Goal: Task Accomplishment & Management: Use online tool/utility

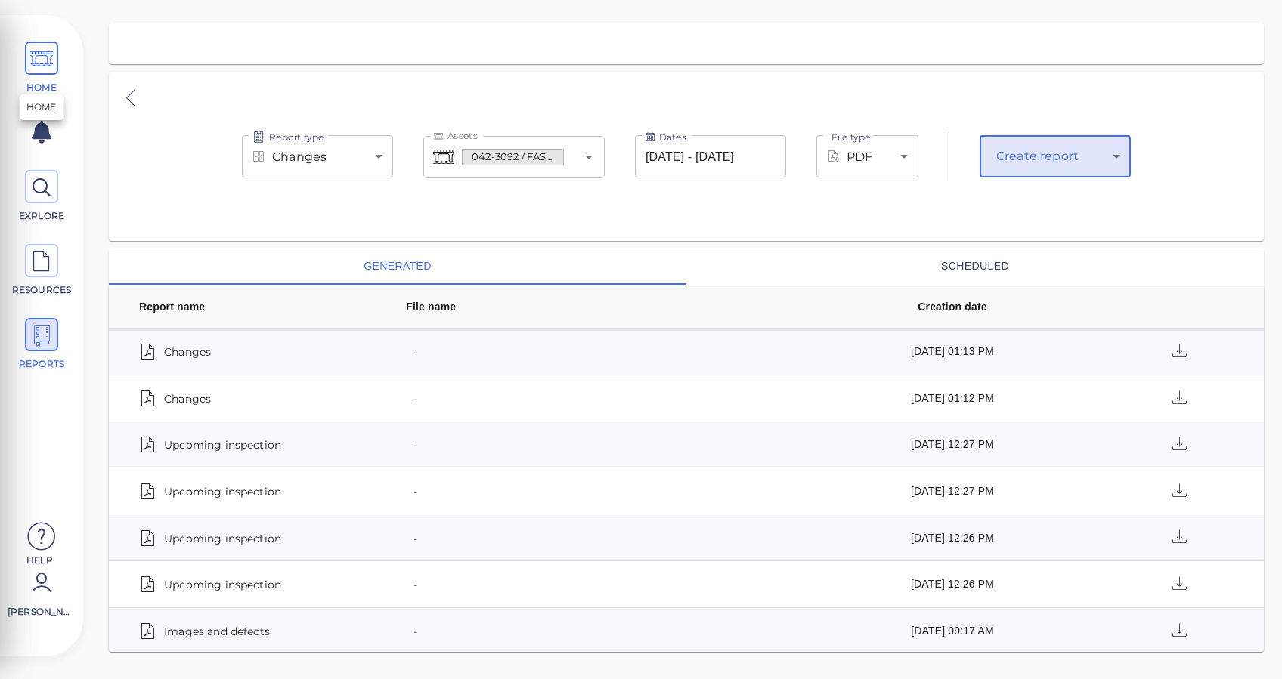
click at [30, 74] on icon at bounding box center [41, 59] width 23 height 34
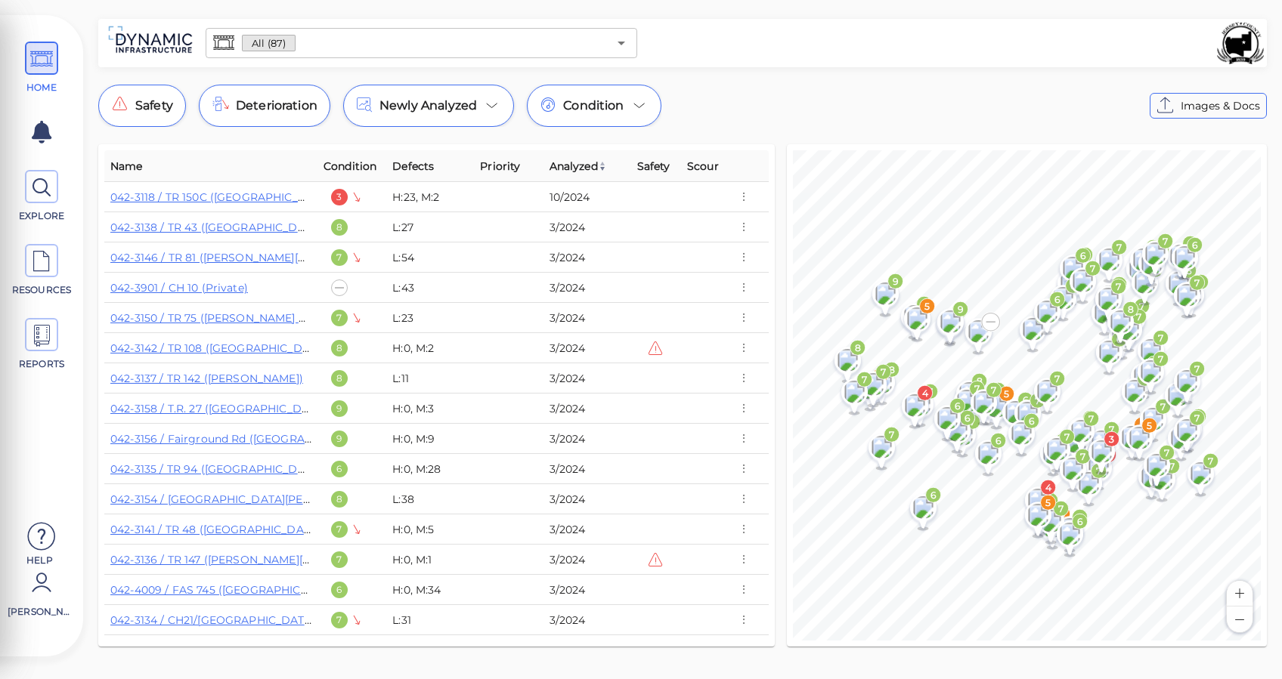
click at [357, 17] on div "HOME EXPLORE RESOURCES REPORTS Help [PERSON_NAME] How to My Display Settings Hi…" at bounding box center [641, 339] width 1282 height 679
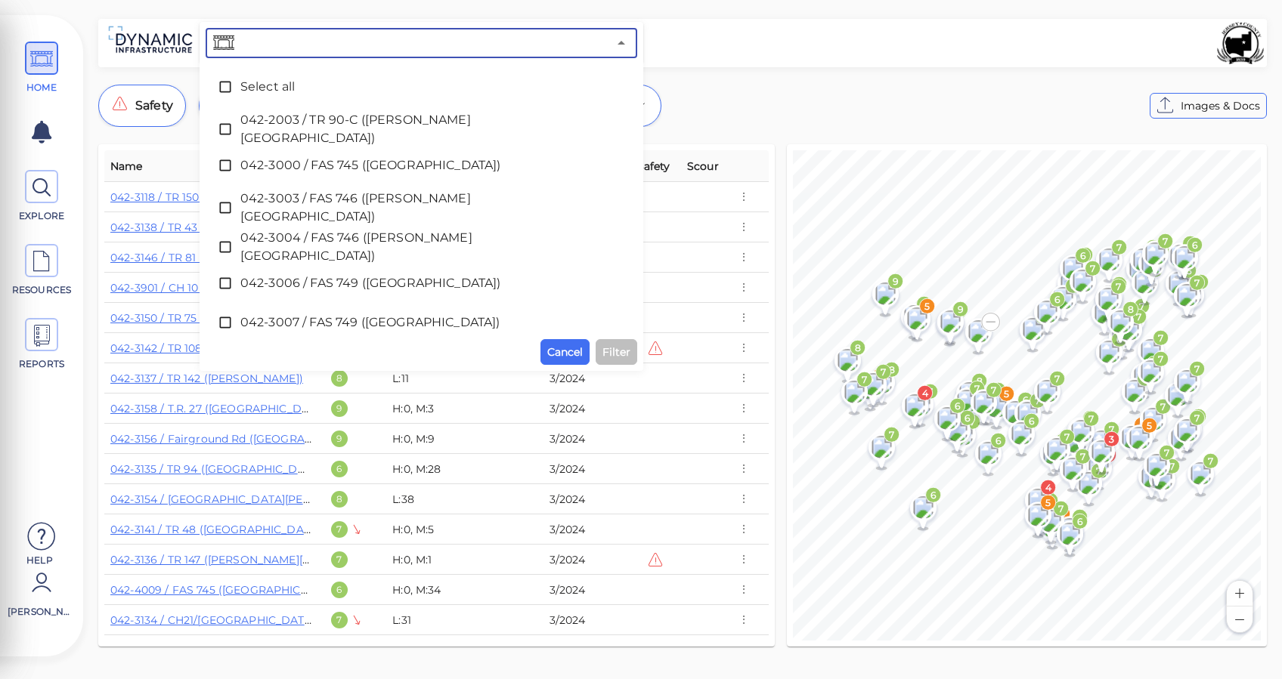
click at [357, 53] on input "text" at bounding box center [422, 42] width 370 height 21
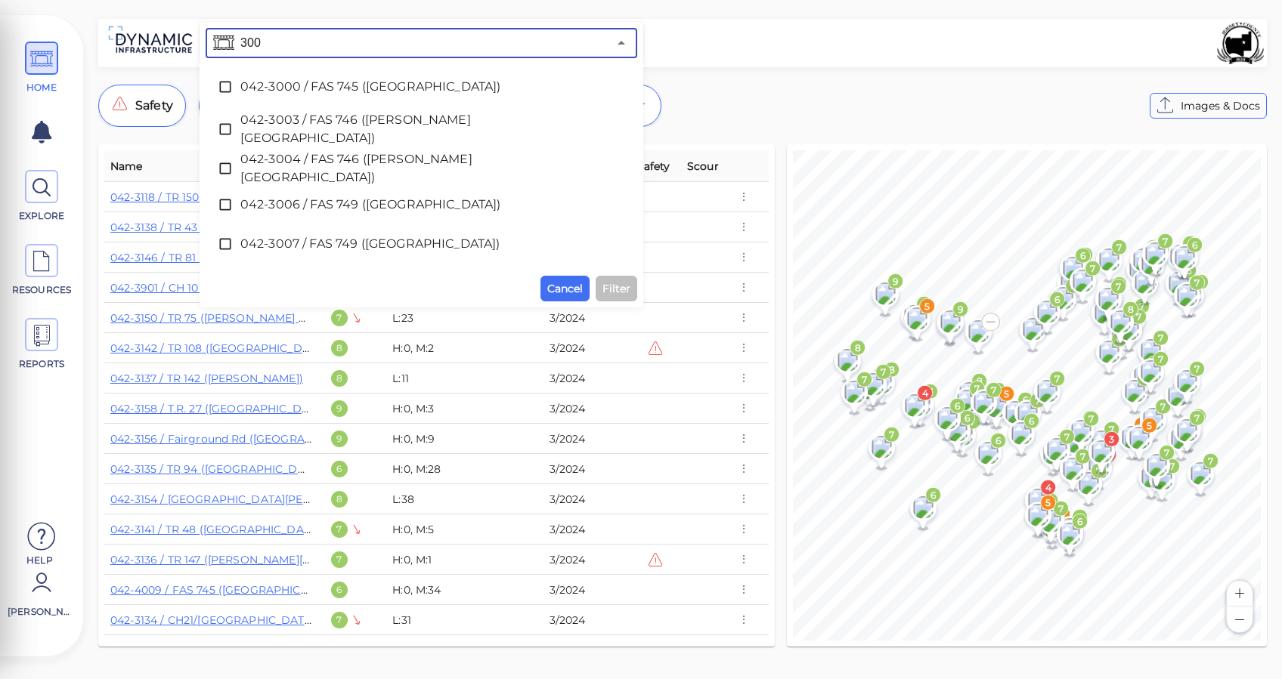
type input "3000"
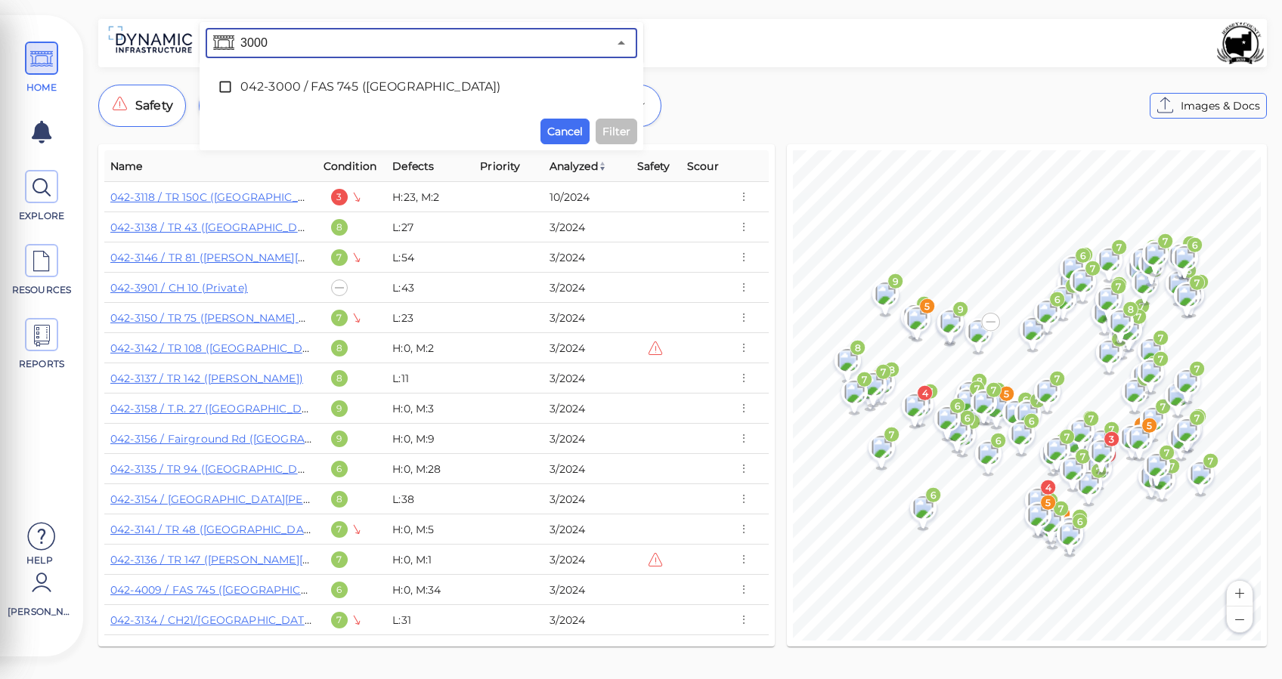
click at [353, 93] on span "042-3000 / FAS 745 ([GEOGRAPHIC_DATA])" at bounding box center [421, 87] width 362 height 18
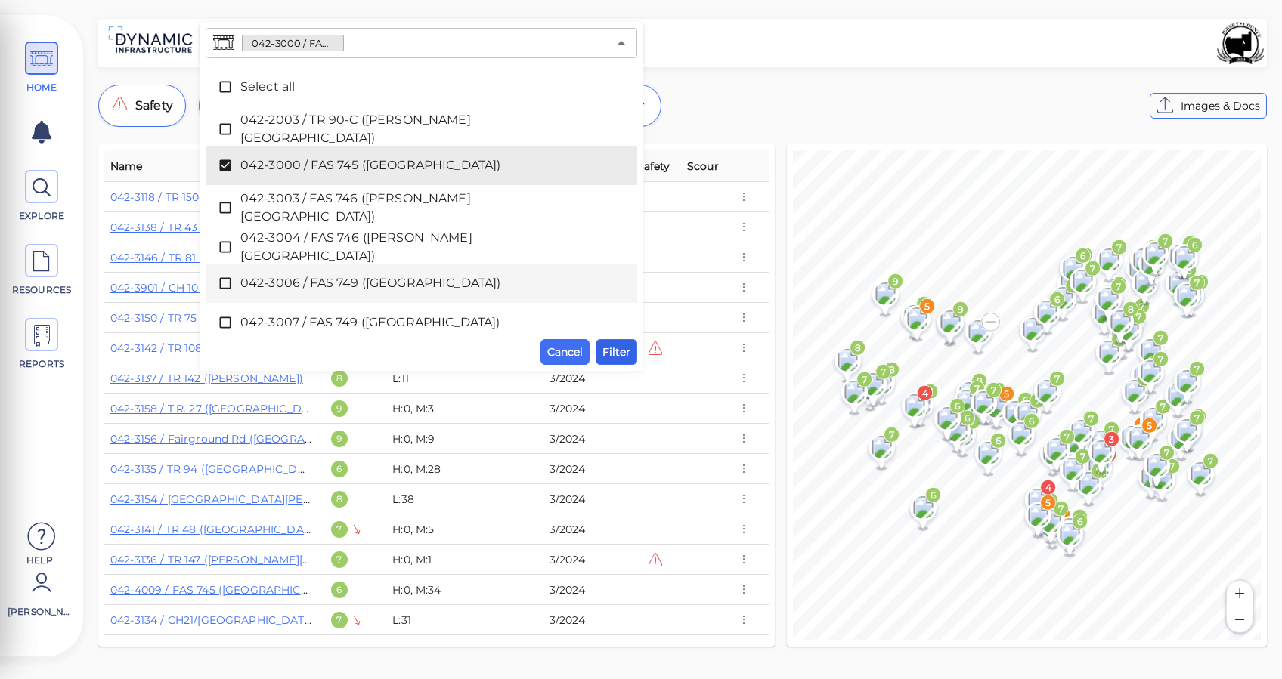
click at [611, 345] on span "Filter" at bounding box center [616, 352] width 28 height 18
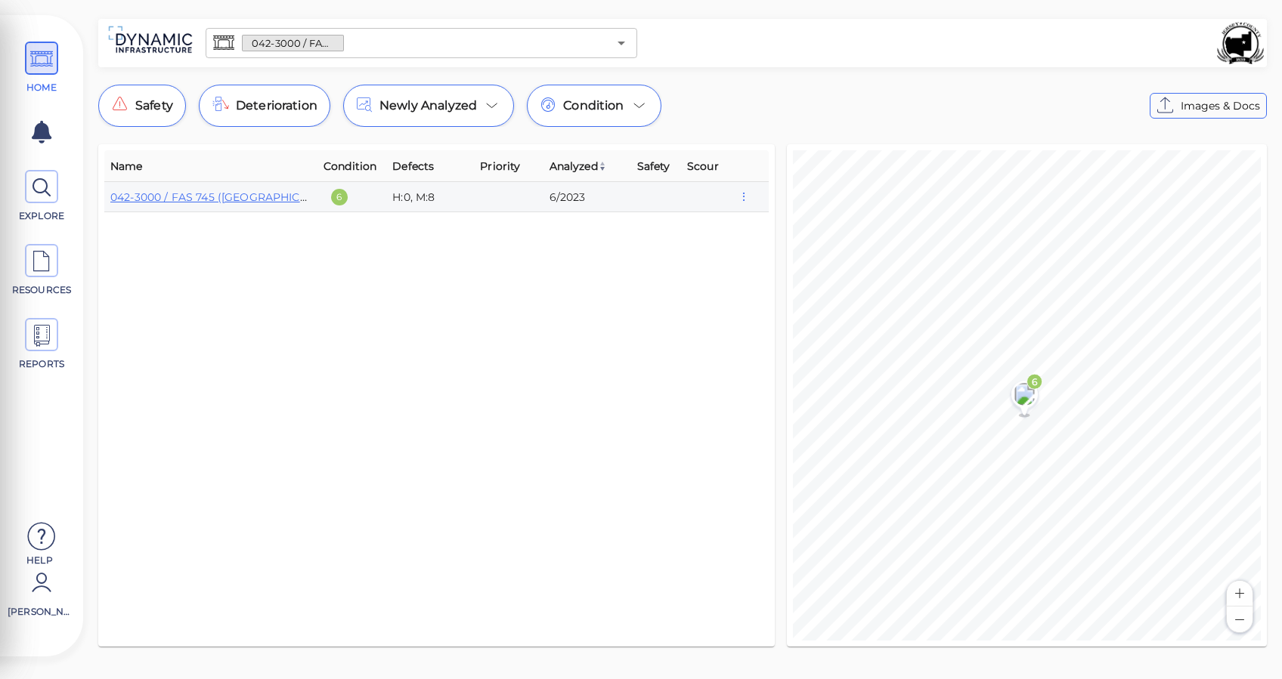
click at [740, 193] on icon "button" at bounding box center [744, 197] width 14 height 17
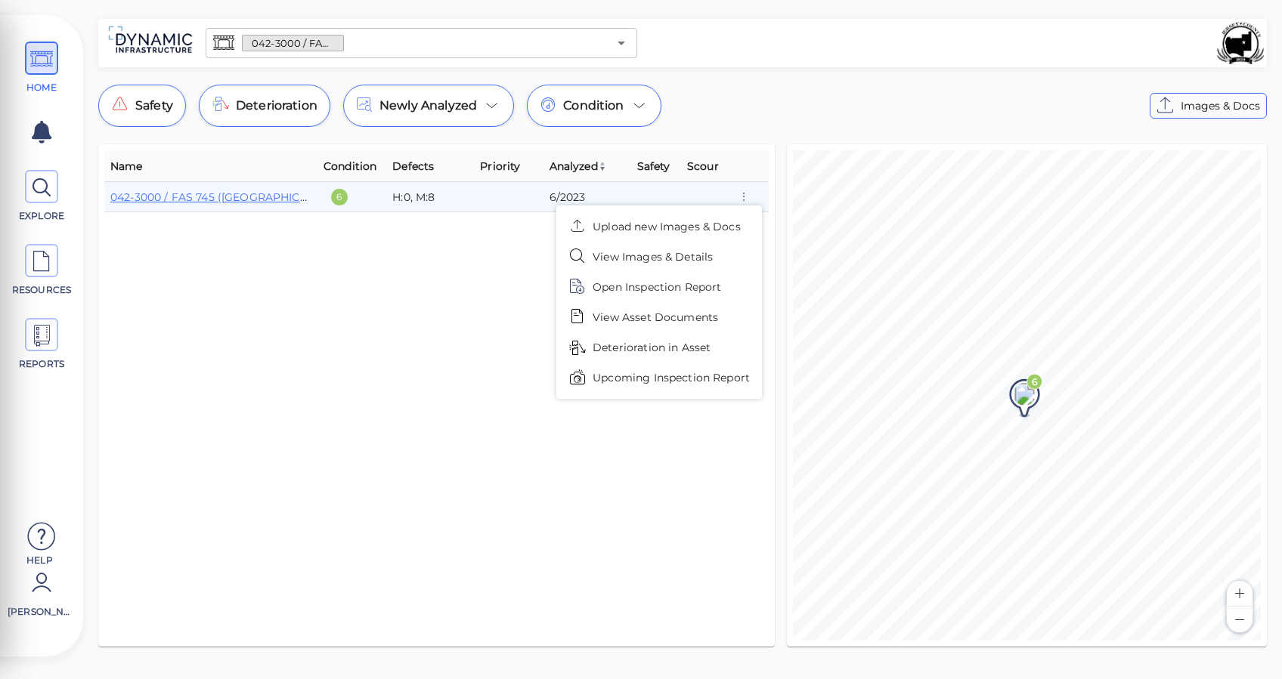
click at [662, 375] on span "Upcoming Inspection Report" at bounding box center [670, 378] width 157 height 16
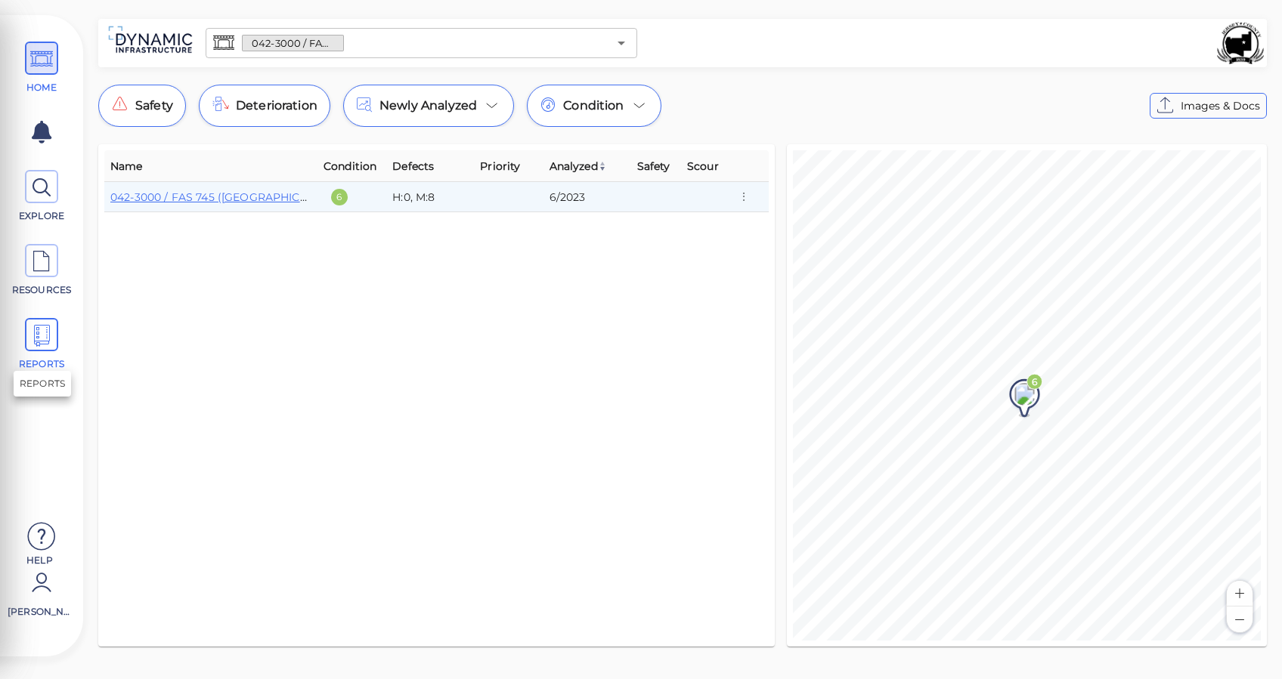
click at [26, 339] on span at bounding box center [41, 334] width 33 height 33
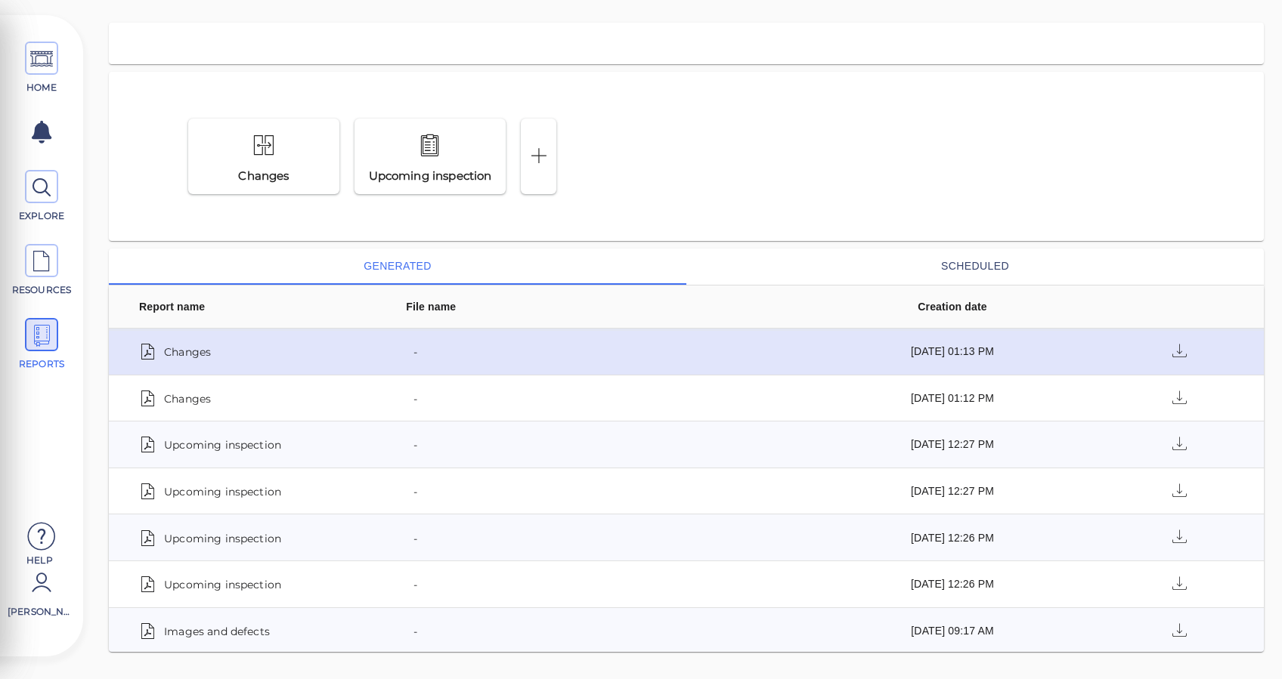
click at [188, 366] on td "Changes" at bounding box center [242, 352] width 267 height 47
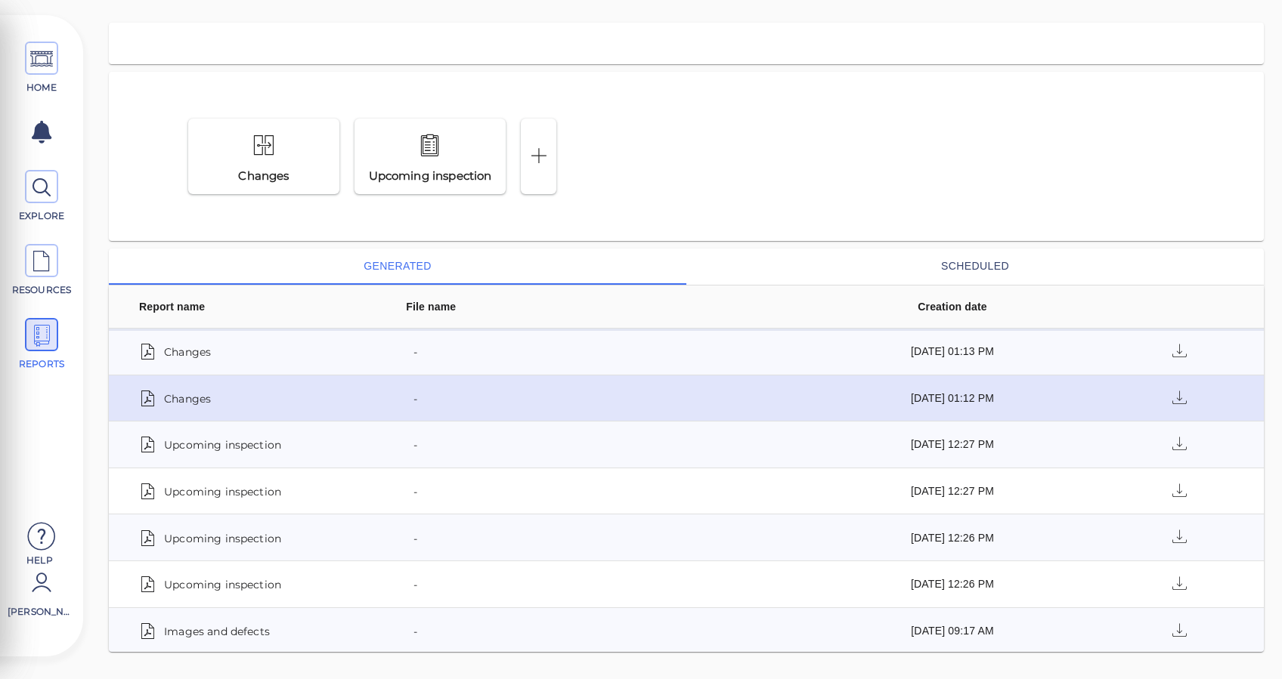
click at [169, 399] on span "Changes" at bounding box center [187, 398] width 47 height 21
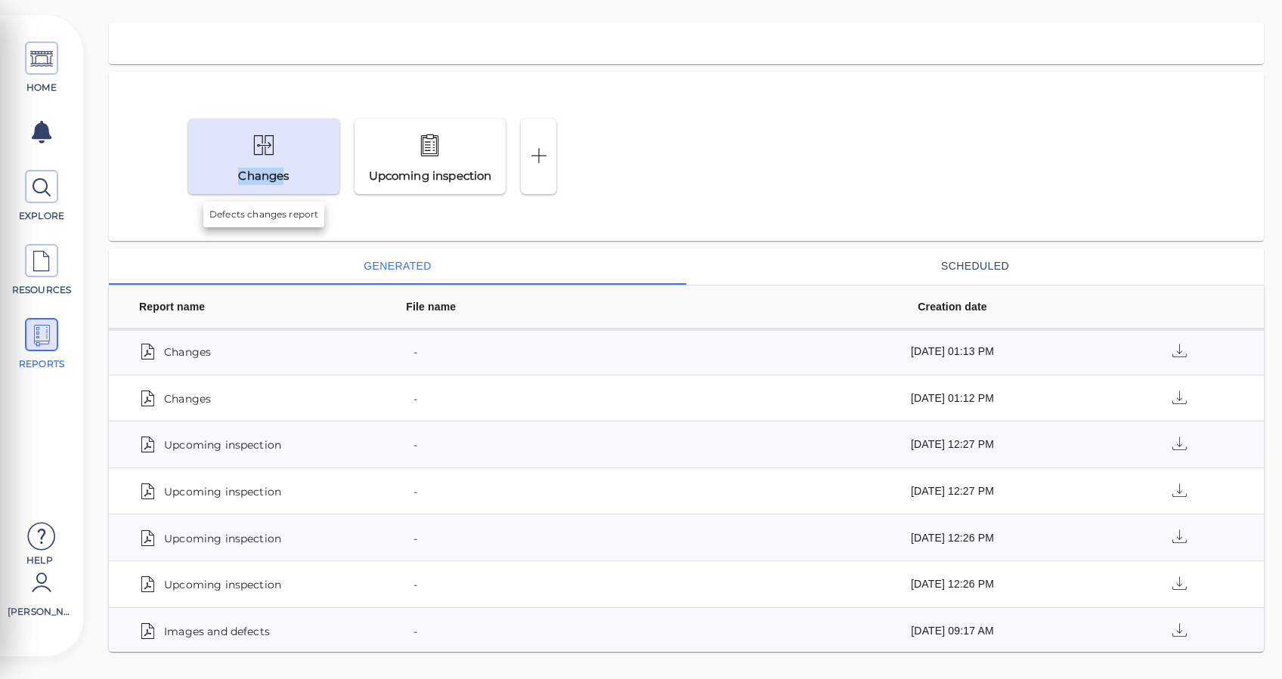
click at [282, 164] on div "Changes" at bounding box center [264, 156] width 74 height 56
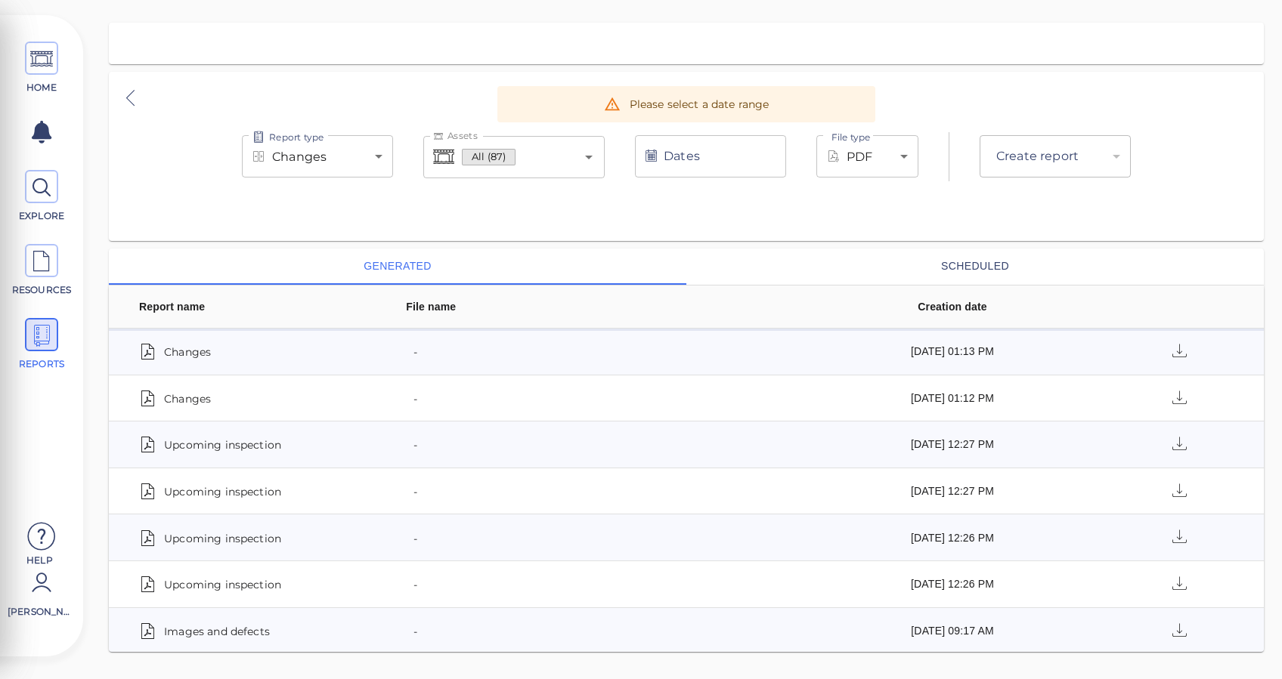
click at [718, 160] on input "Dates" at bounding box center [710, 156] width 151 height 42
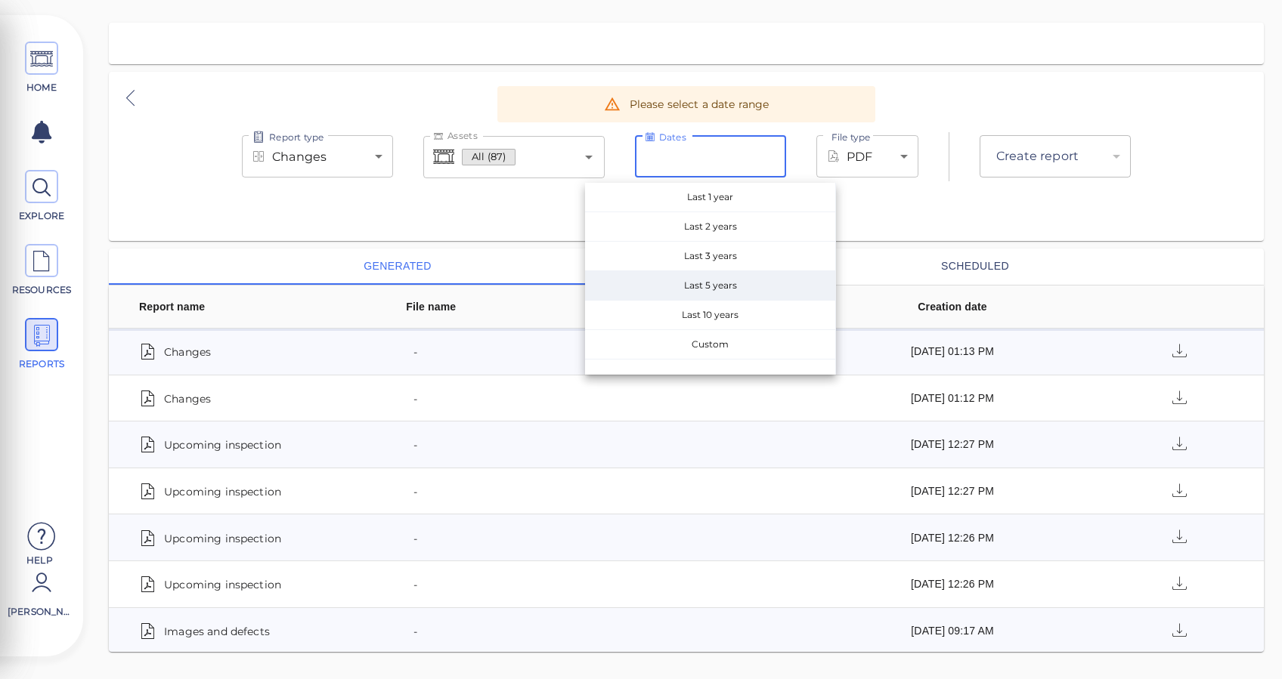
click at [707, 282] on span "Last 5 years" at bounding box center [710, 285] width 250 height 29
type input "[DATE] - [DATE]"
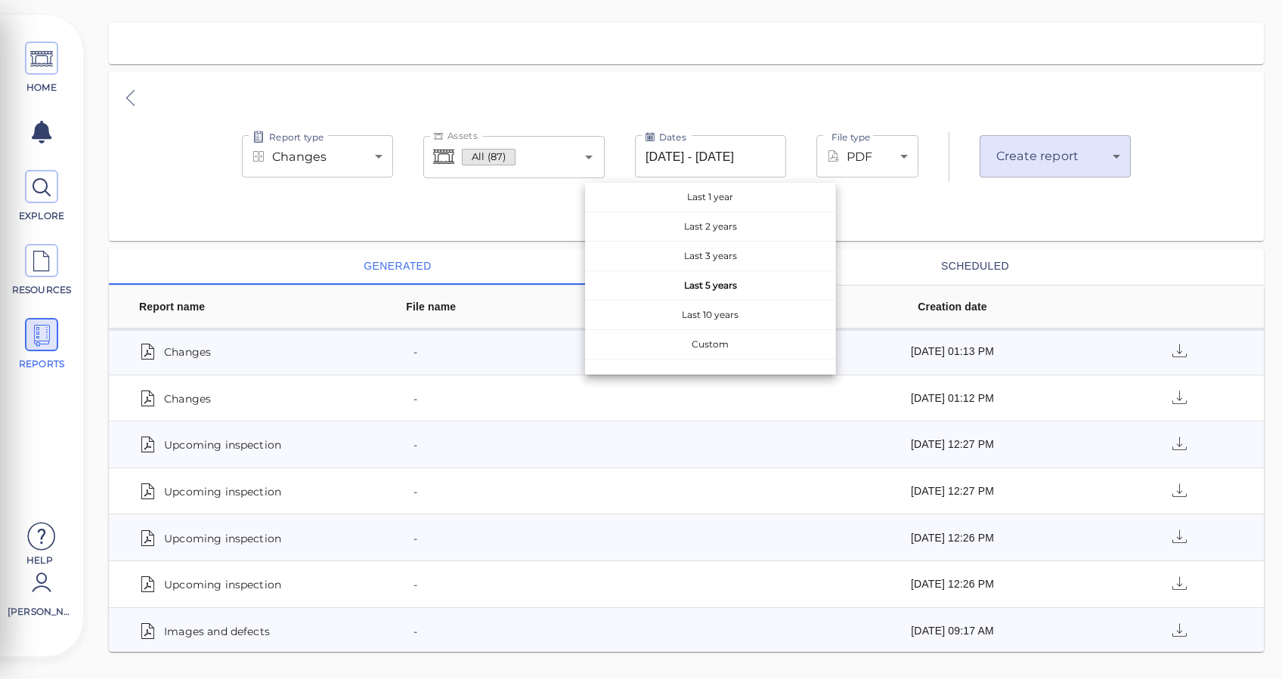
click at [546, 195] on div "Report type Changes deltas Report type Assets All (87) Assets Dates [DATE] - [D…" at bounding box center [686, 156] width 1155 height 79
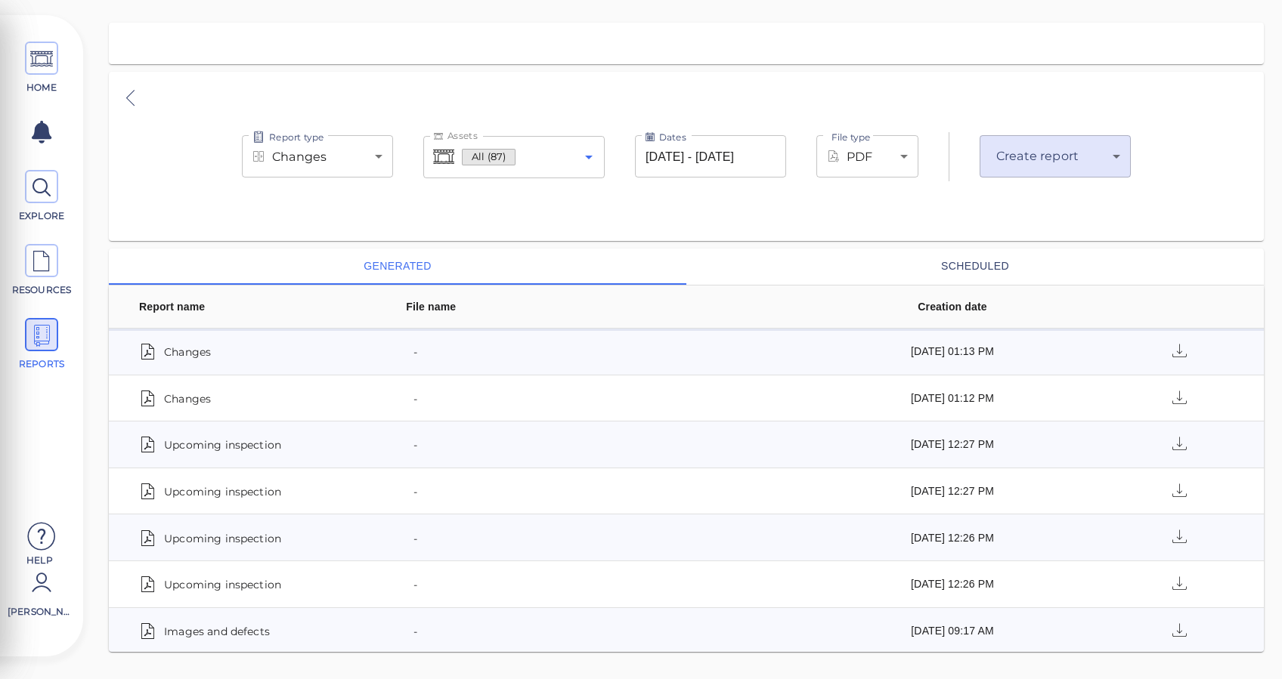
click at [592, 155] on icon "Open" at bounding box center [589, 157] width 18 height 18
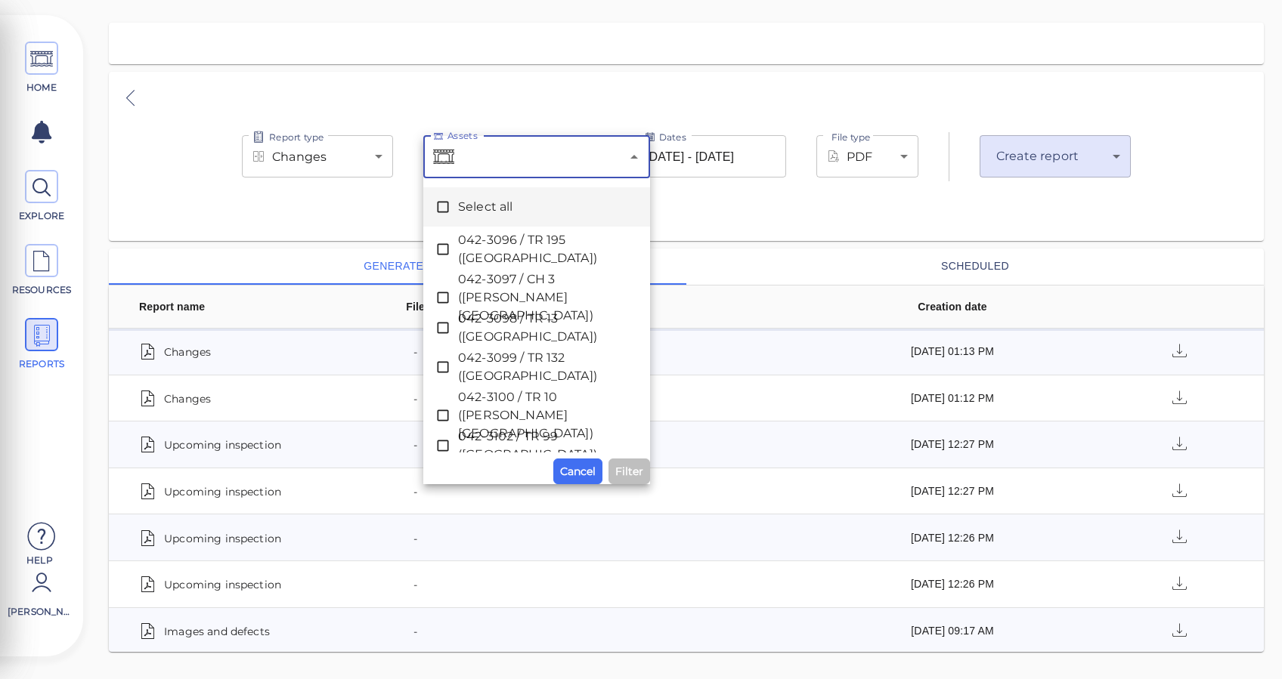
click at [524, 198] on span "Select all" at bounding box center [536, 207] width 157 height 18
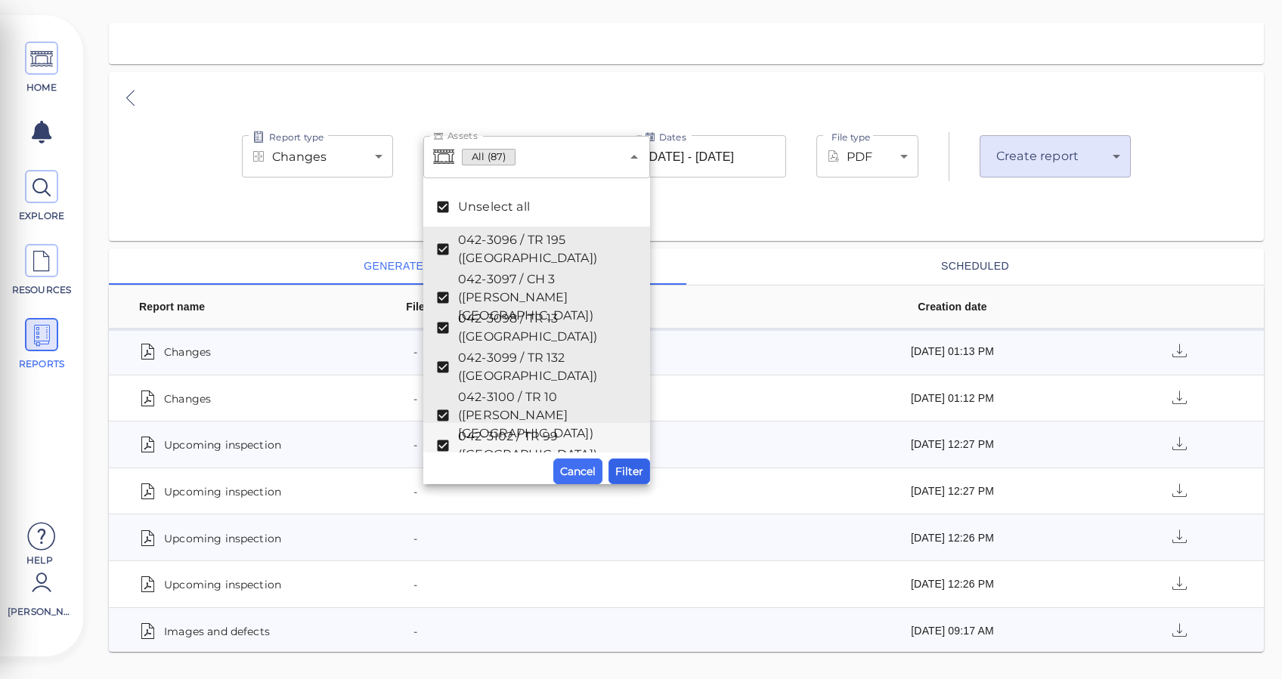
click at [628, 467] on span "Filter" at bounding box center [629, 472] width 28 height 18
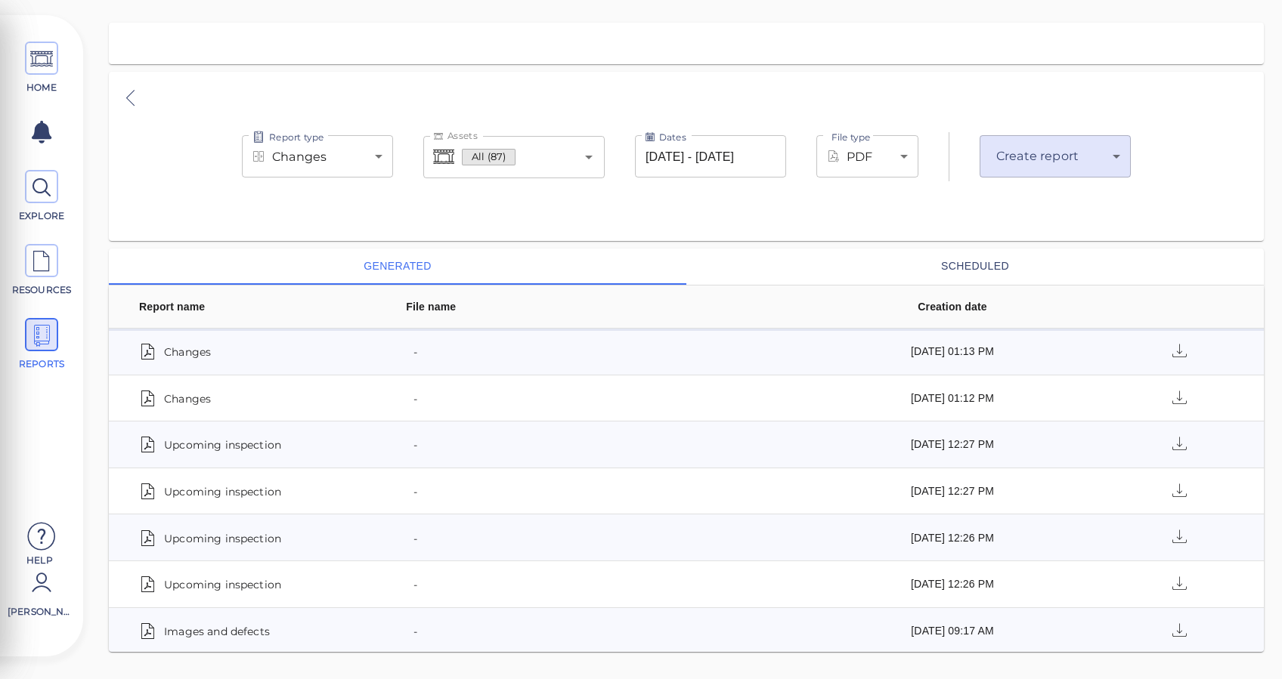
click at [1022, 0] on body "This app is not optimized for mobile screens. Please access using a desktop or …" at bounding box center [641, 0] width 1282 height 0
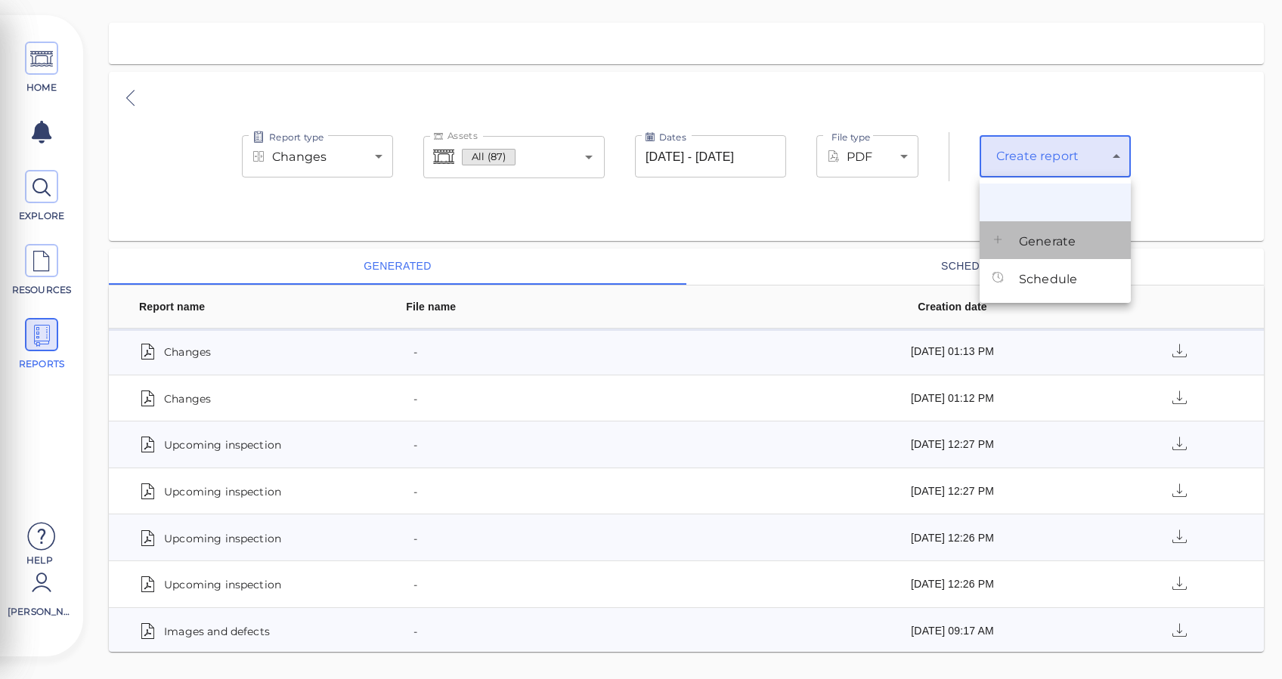
click at [1038, 236] on span "Generate" at bounding box center [1047, 242] width 57 height 18
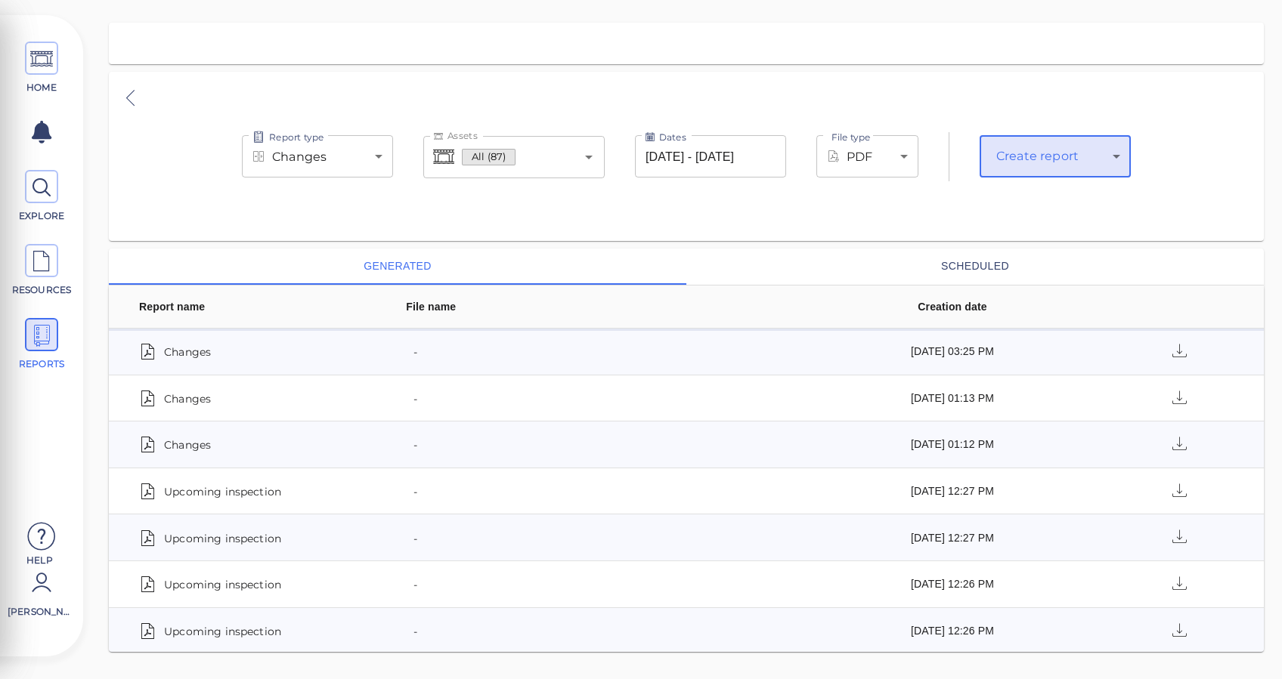
click at [539, 153] on input "Assets" at bounding box center [545, 157] width 60 height 29
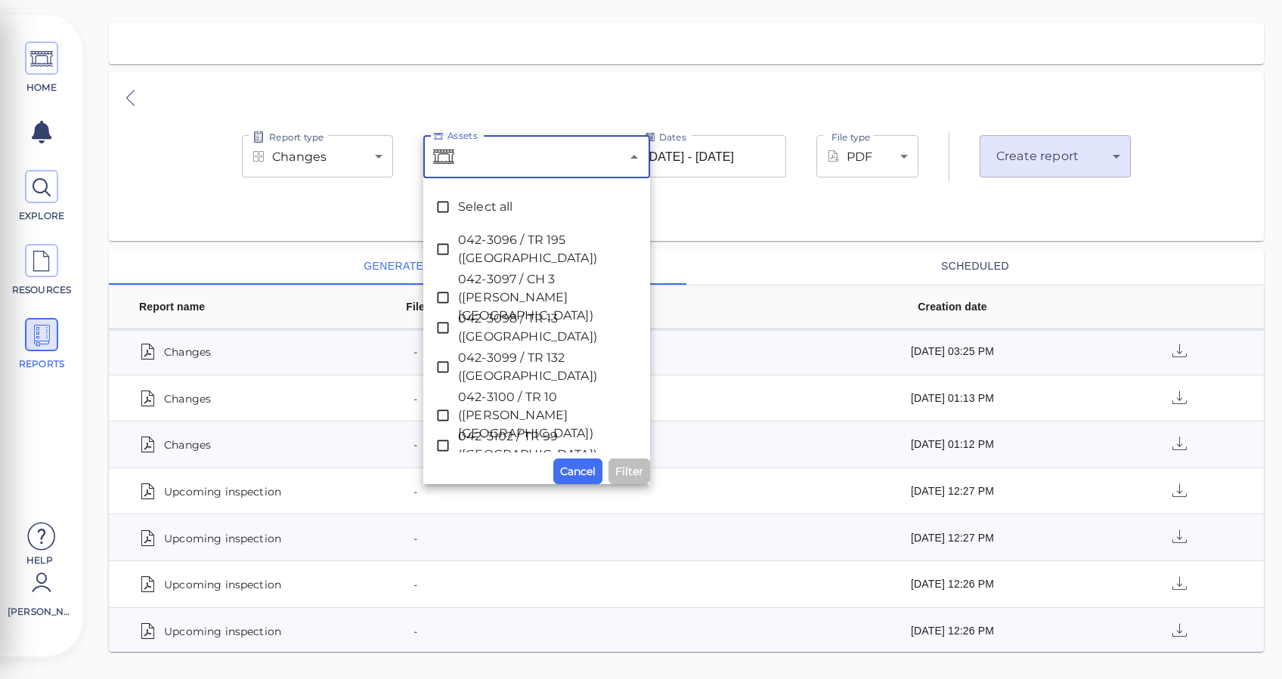
click at [539, 153] on input "Assets" at bounding box center [538, 157] width 163 height 29
type input "3098"
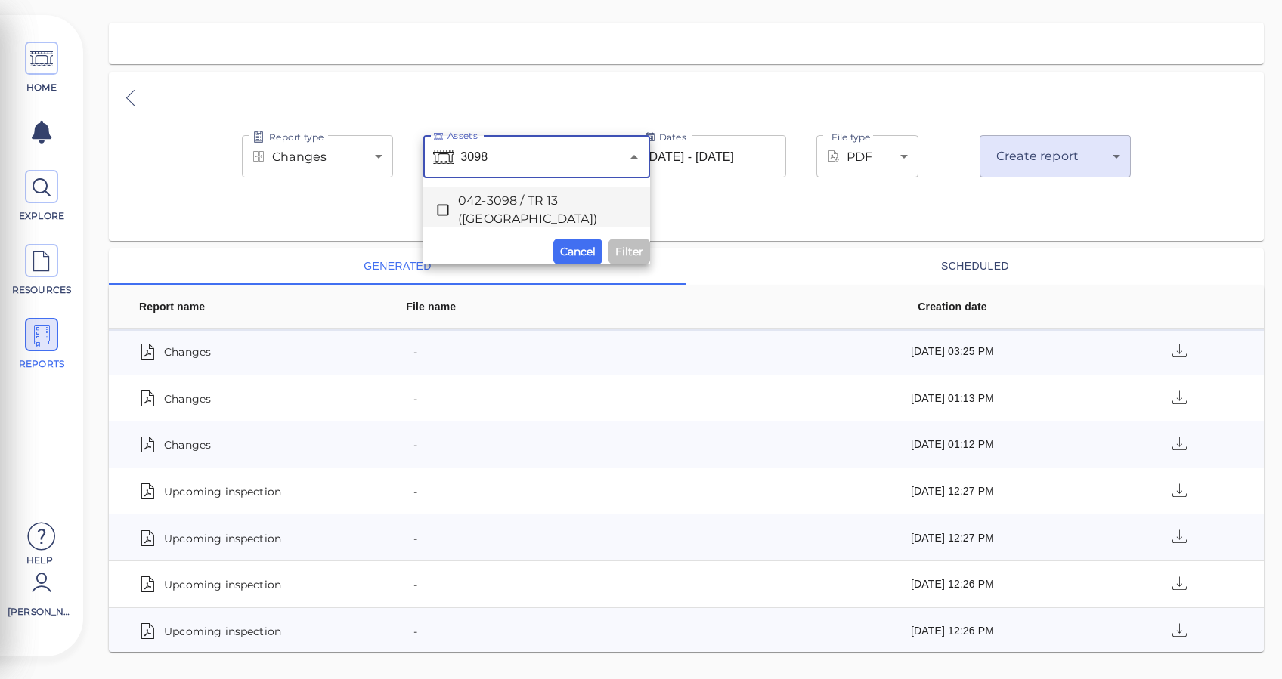
click at [461, 210] on span "042-3098 / TR 13 ([GEOGRAPHIC_DATA])" at bounding box center [536, 210] width 157 height 36
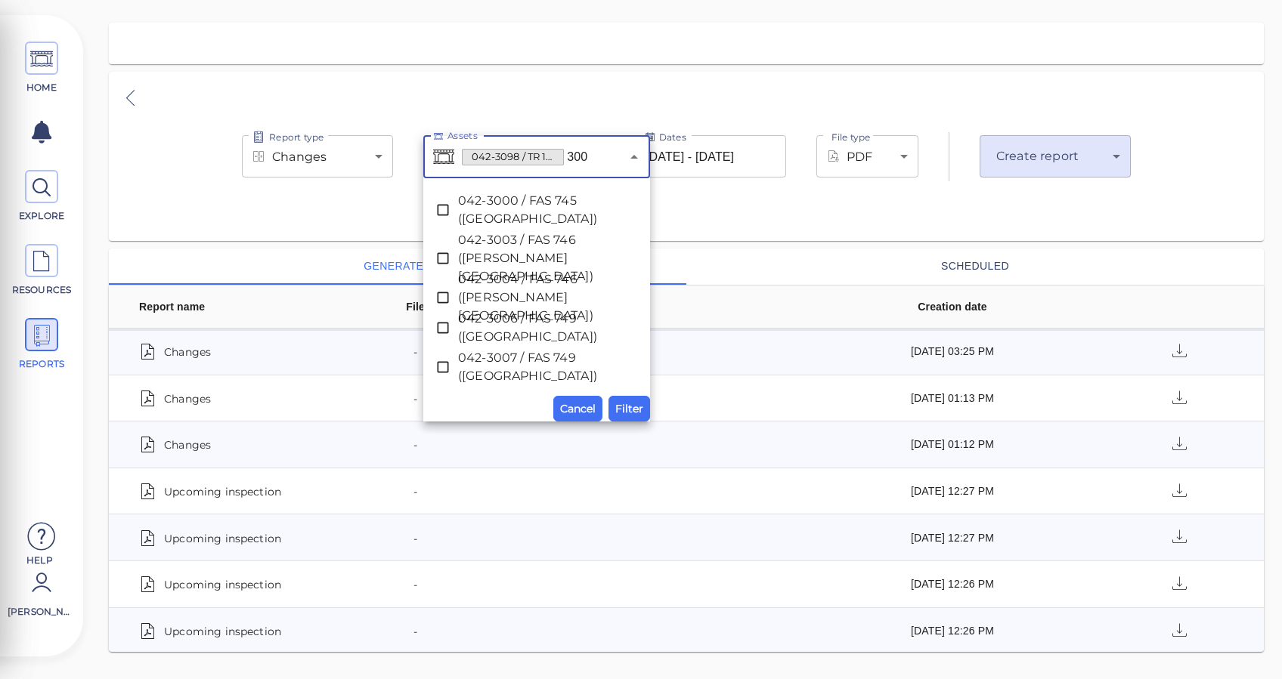
type input "3000"
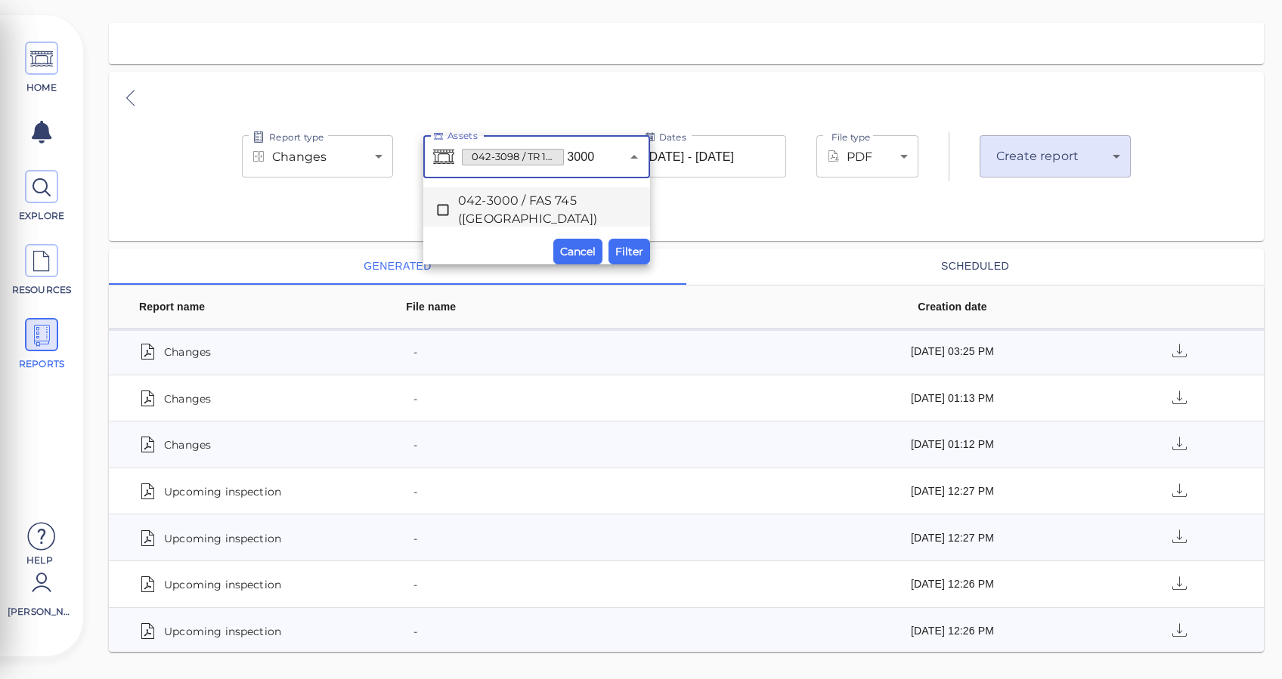
click at [479, 215] on span "042-3000 / FAS 745 ([GEOGRAPHIC_DATA])" at bounding box center [536, 210] width 157 height 36
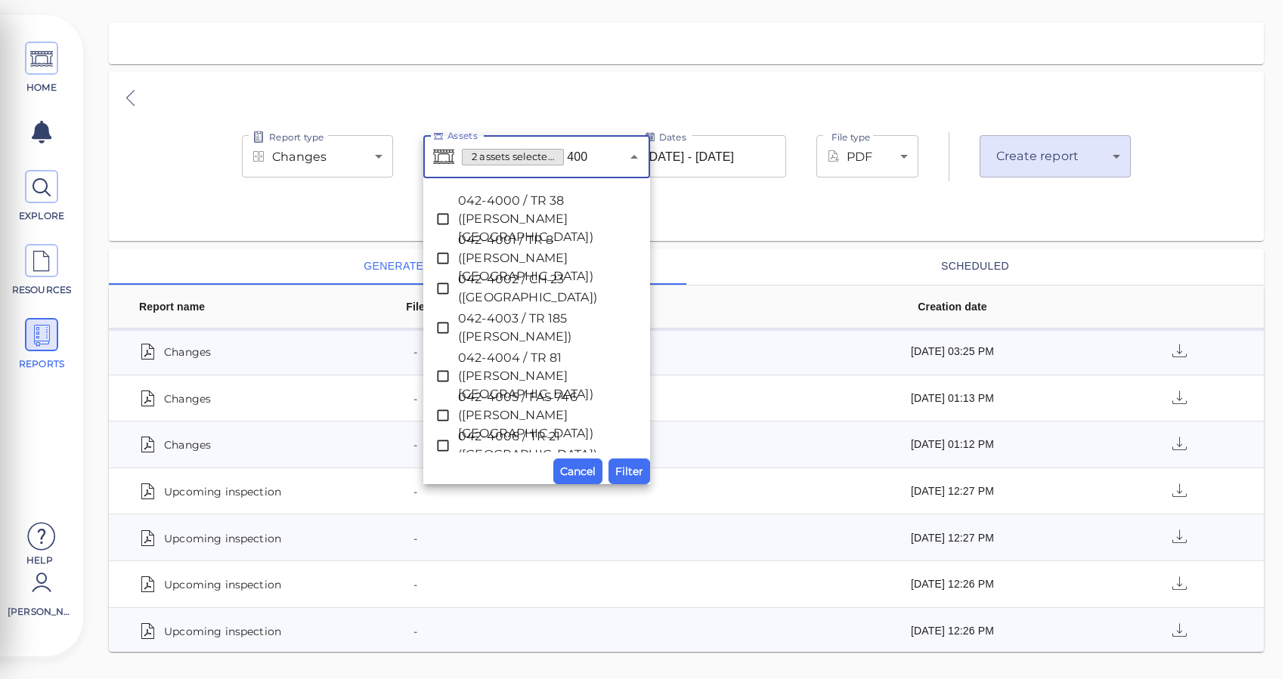
type input "4000"
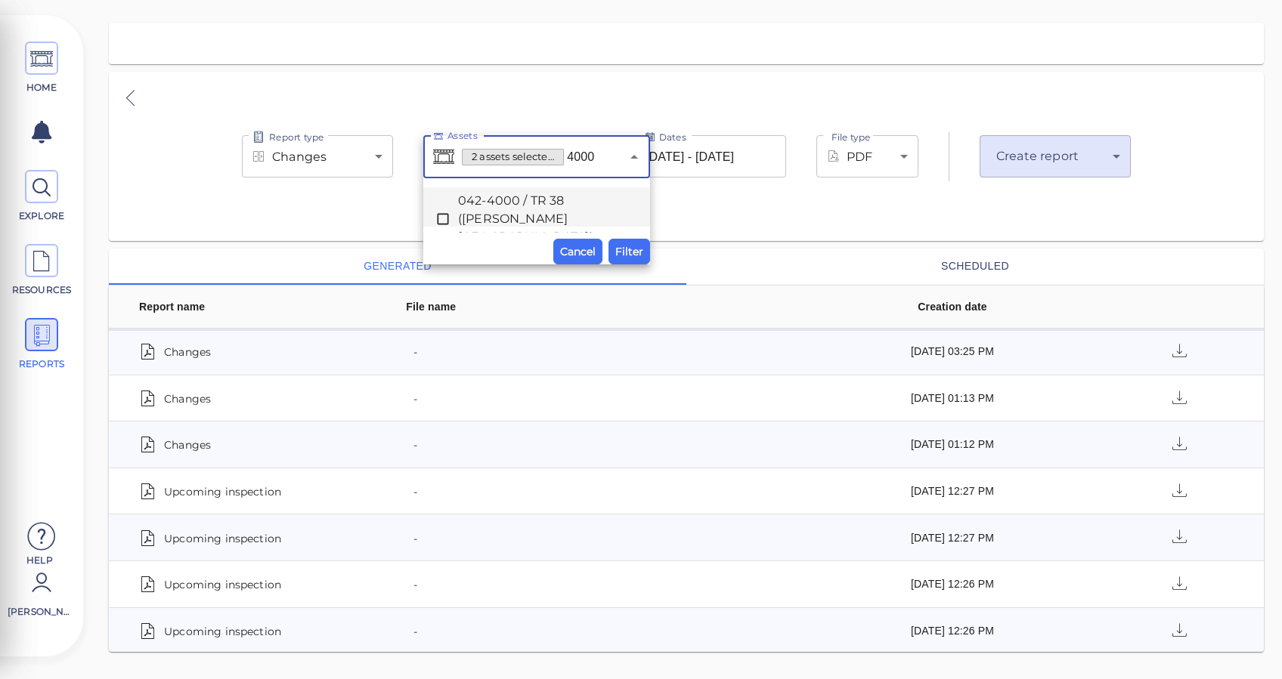
click at [467, 218] on span "042-4000 / TR 38 ([PERSON_NAME][GEOGRAPHIC_DATA])" at bounding box center [536, 219] width 157 height 54
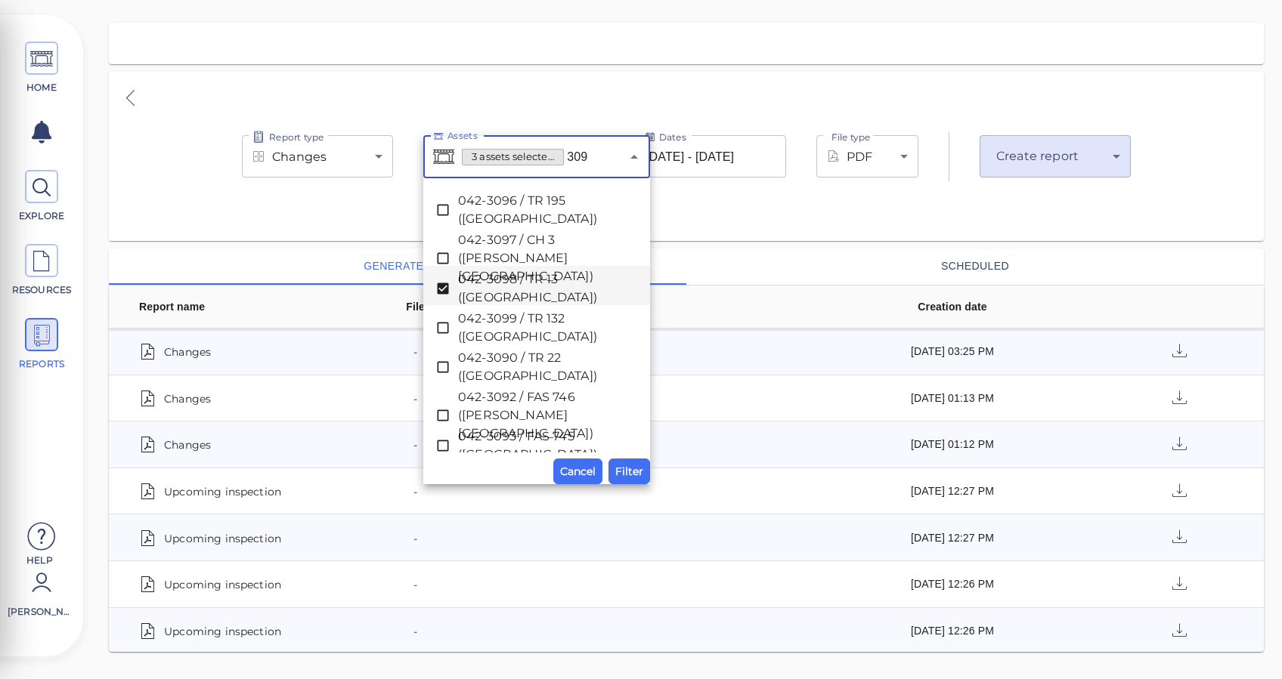
type input "3092"
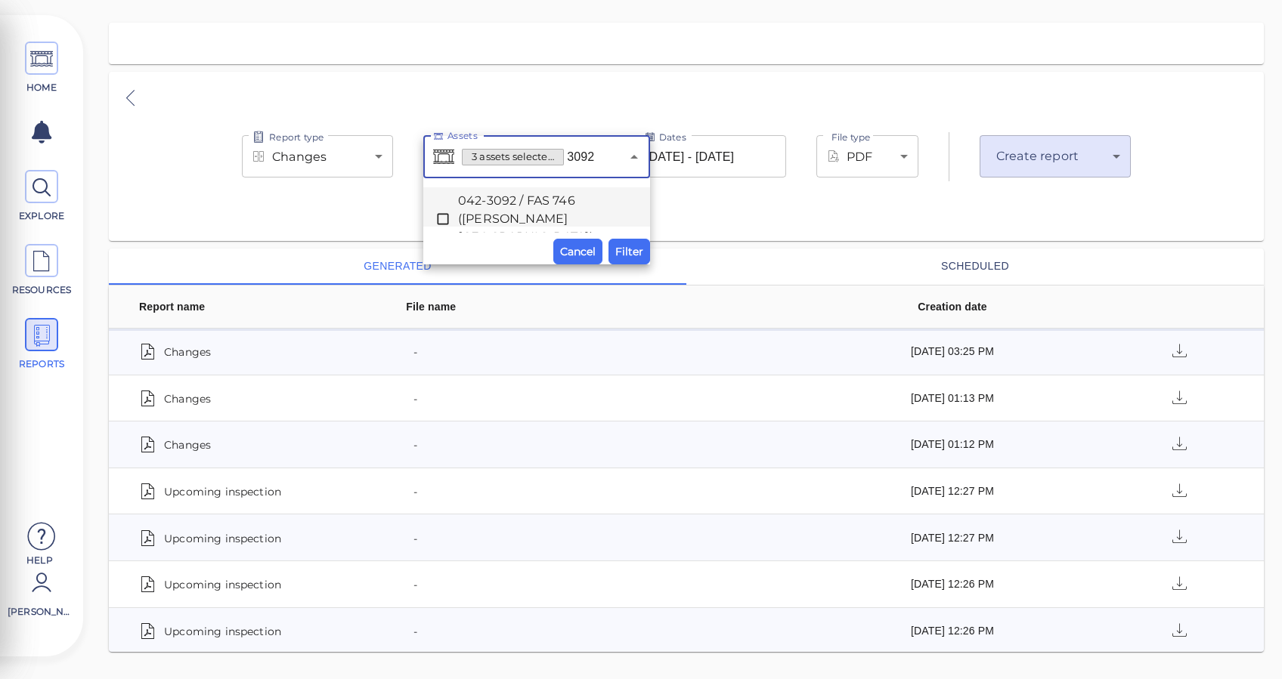
click at [523, 194] on span "042-3092 / FAS 746 ([PERSON_NAME][GEOGRAPHIC_DATA])" at bounding box center [536, 219] width 157 height 54
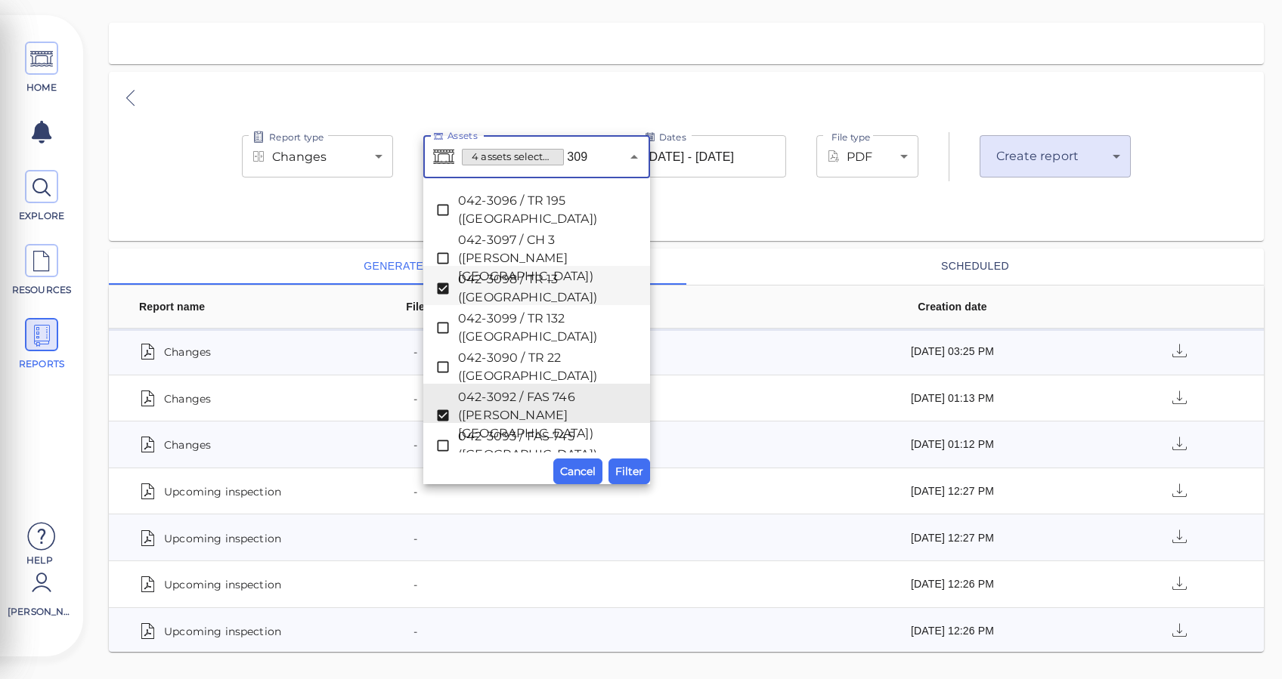
type input "3095"
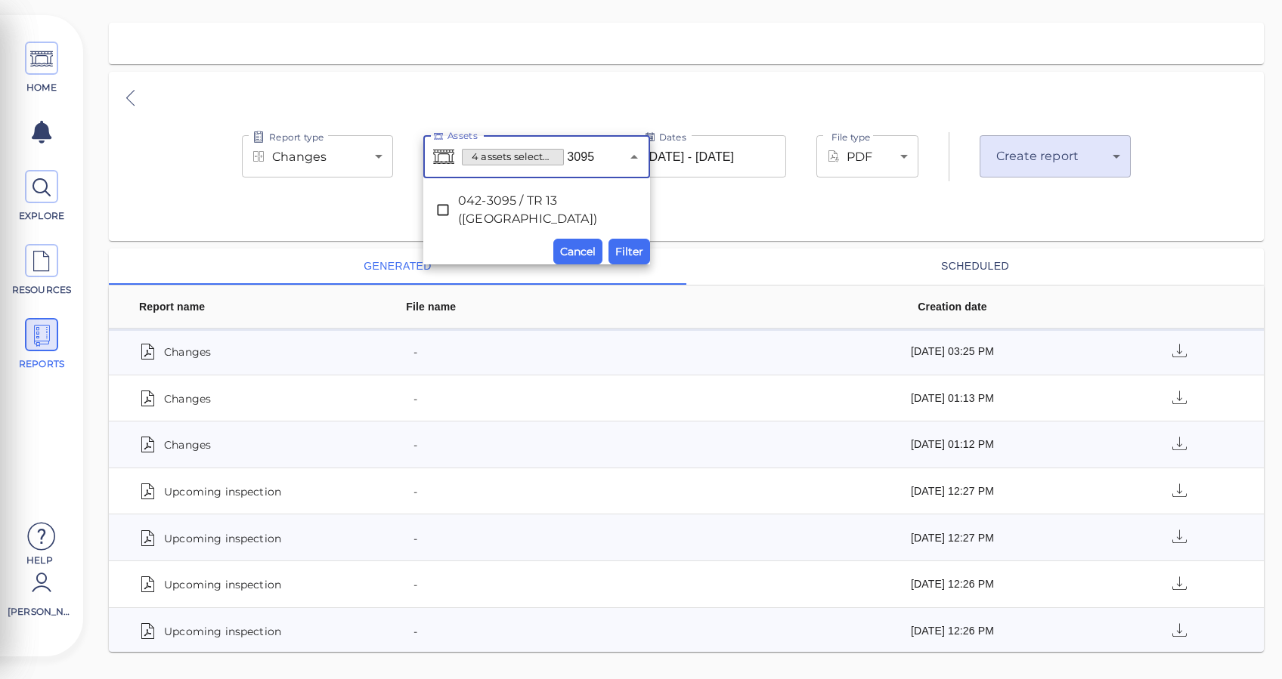
click at [520, 214] on span "042-3095 / TR 13 ([GEOGRAPHIC_DATA])" at bounding box center [536, 210] width 157 height 36
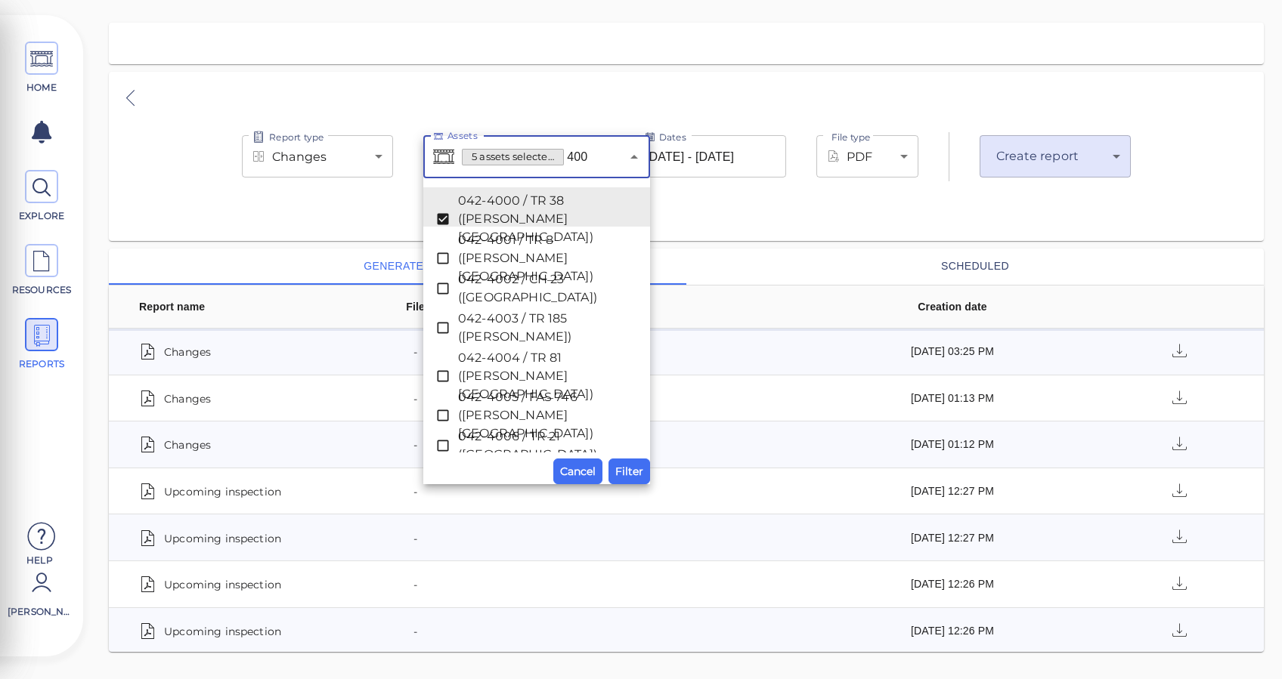
type input "4006"
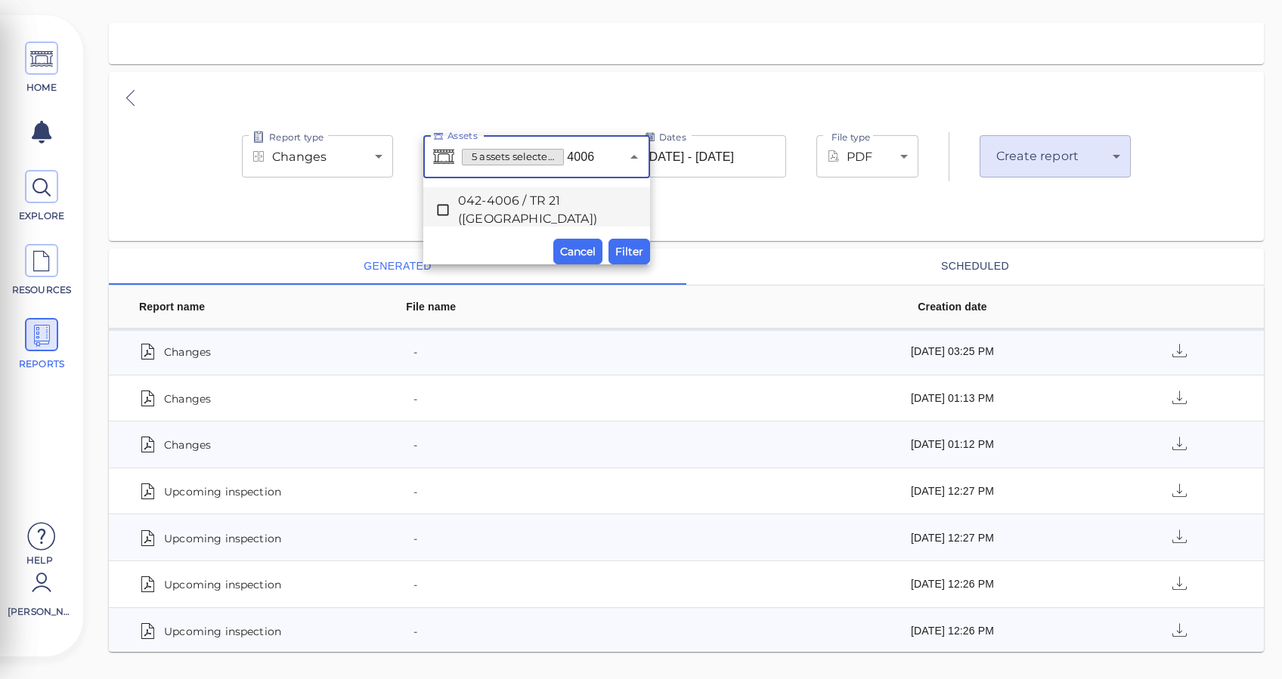
click at [472, 187] on li "042-4006 / TR 21 ([GEOGRAPHIC_DATA])" at bounding box center [536, 206] width 227 height 39
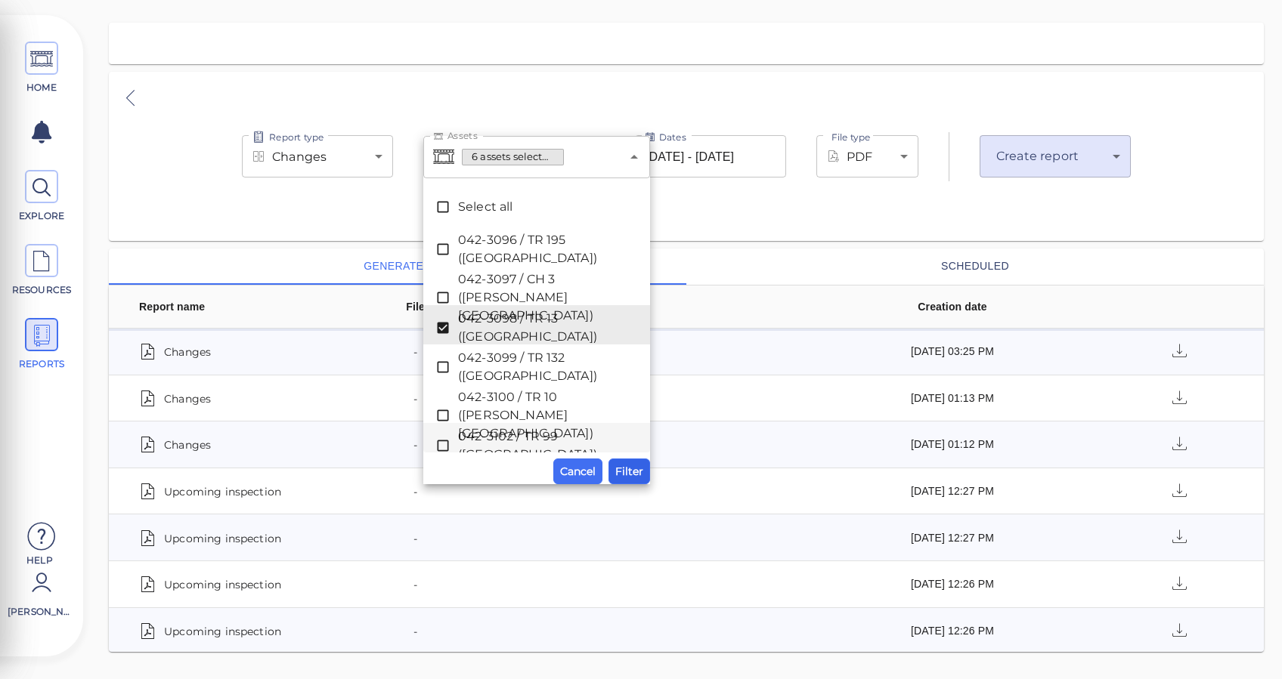
click at [634, 467] on span "Filter" at bounding box center [629, 472] width 28 height 18
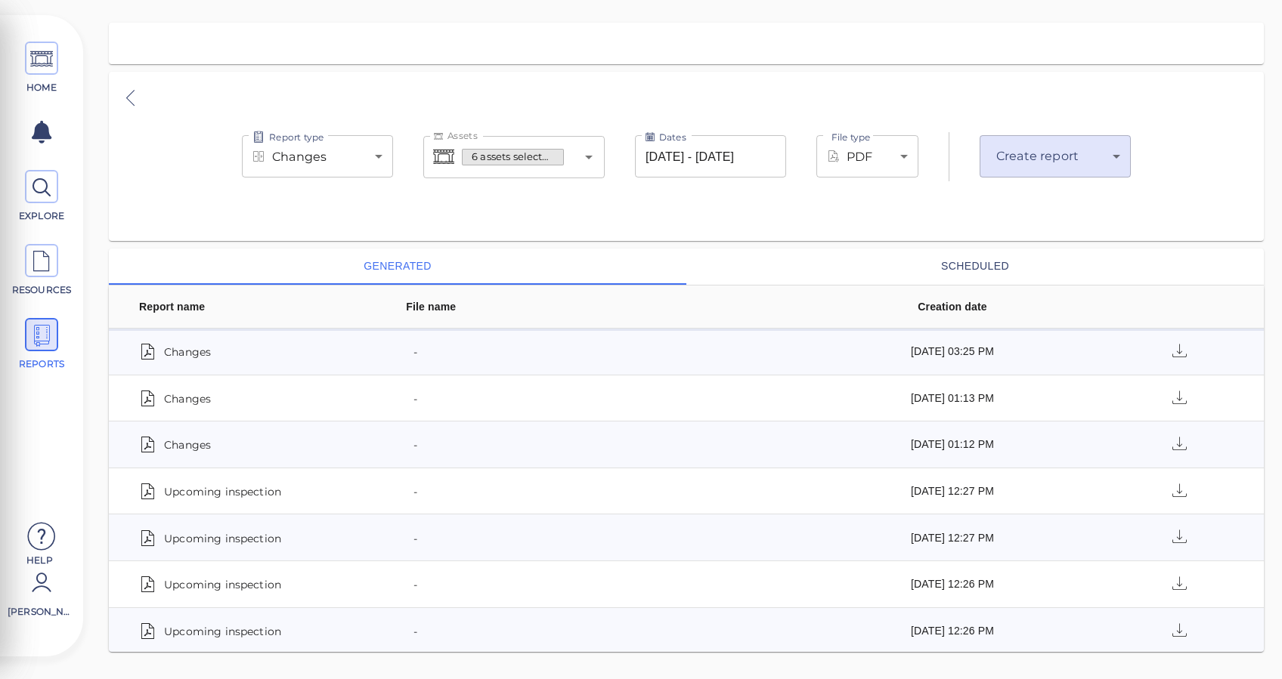
click at [1053, 0] on body "This app is not optimized for mobile screens. Please access using a desktop or …" at bounding box center [641, 0] width 1282 height 0
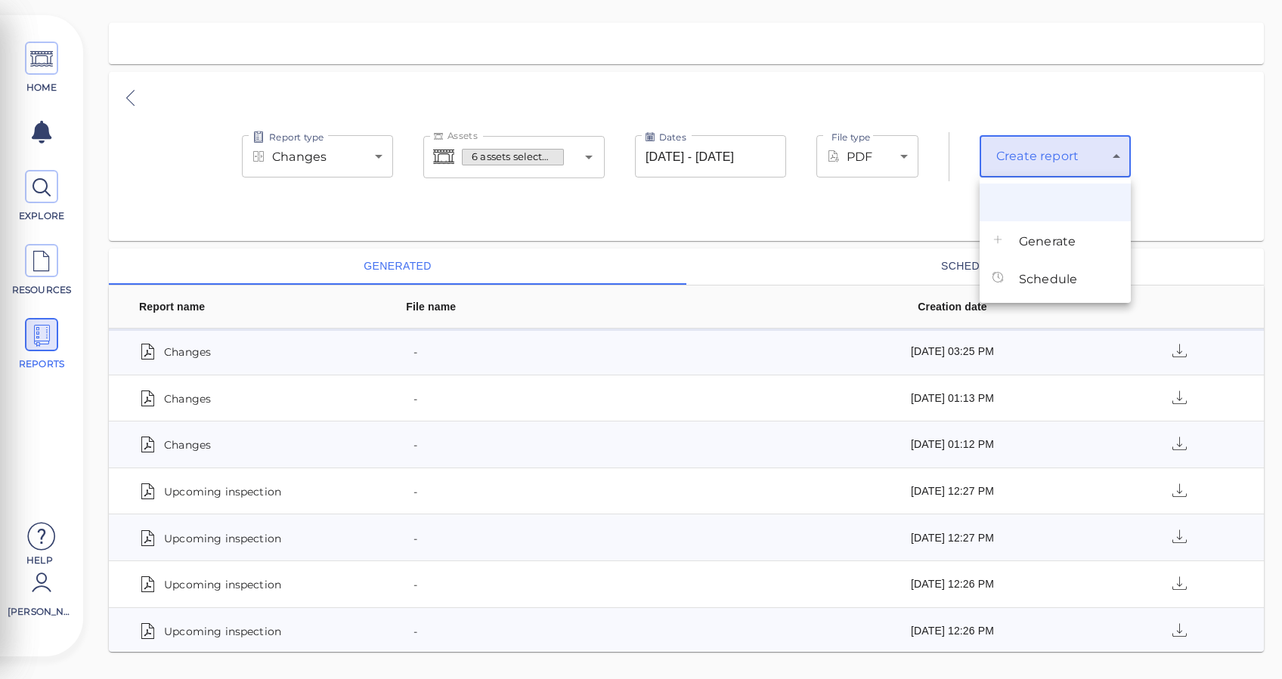
click at [1068, 248] on span "Generate" at bounding box center [1047, 242] width 57 height 18
